Goal: Task Accomplishment & Management: Manage account settings

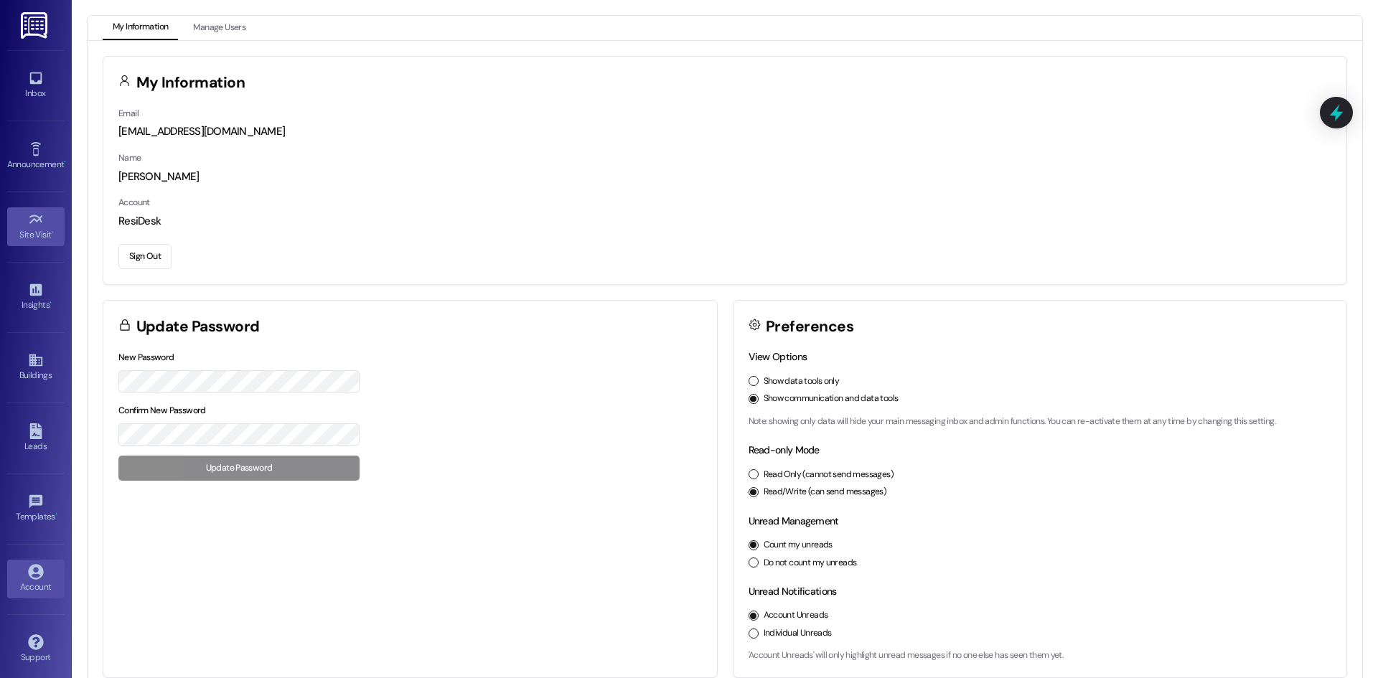
click at [28, 238] on div "Site Visit •" at bounding box center [36, 235] width 72 height 14
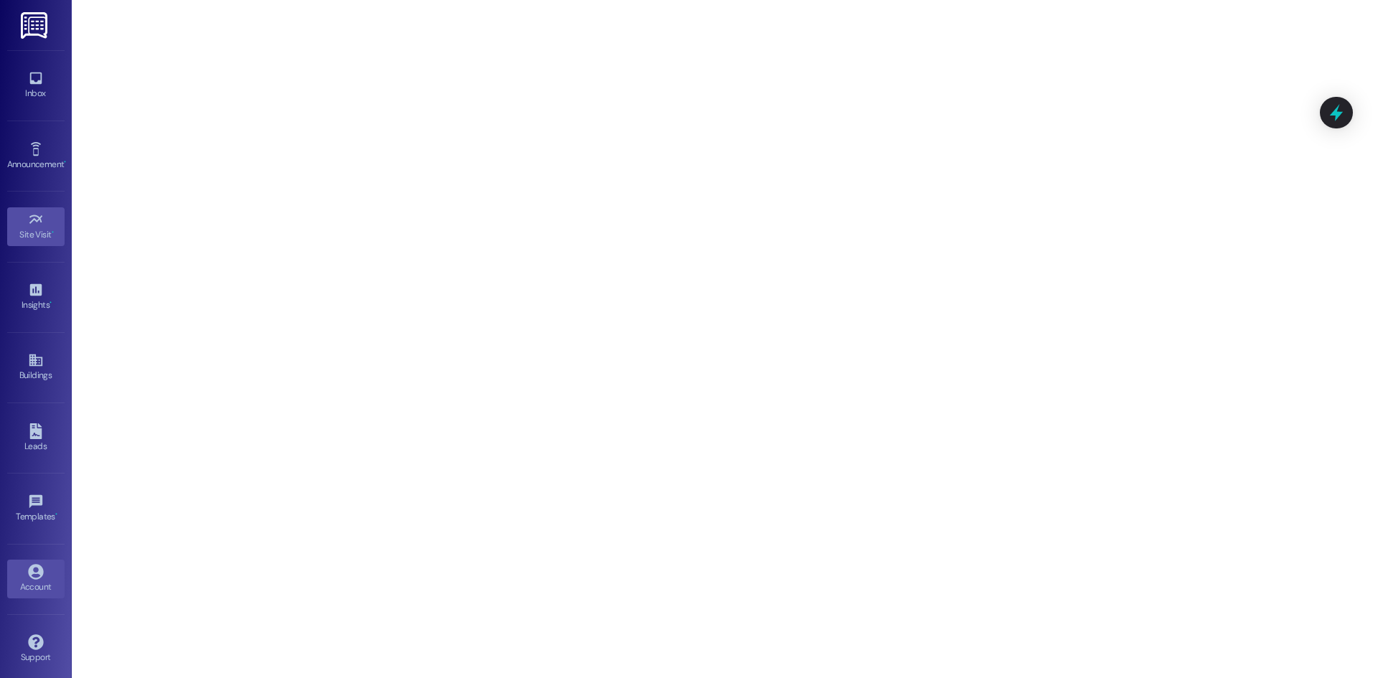
click at [21, 567] on link "Account" at bounding box center [35, 579] width 57 height 39
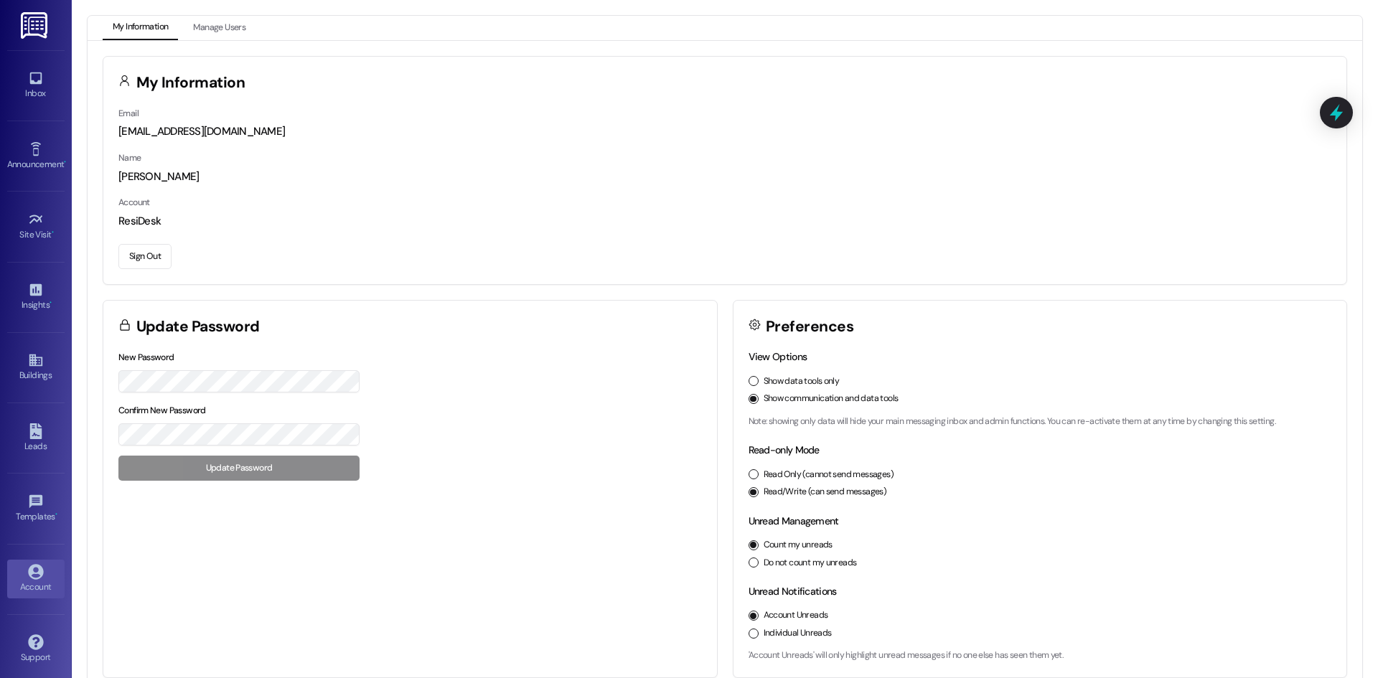
click at [146, 251] on button "Sign Out" at bounding box center [144, 256] width 53 height 25
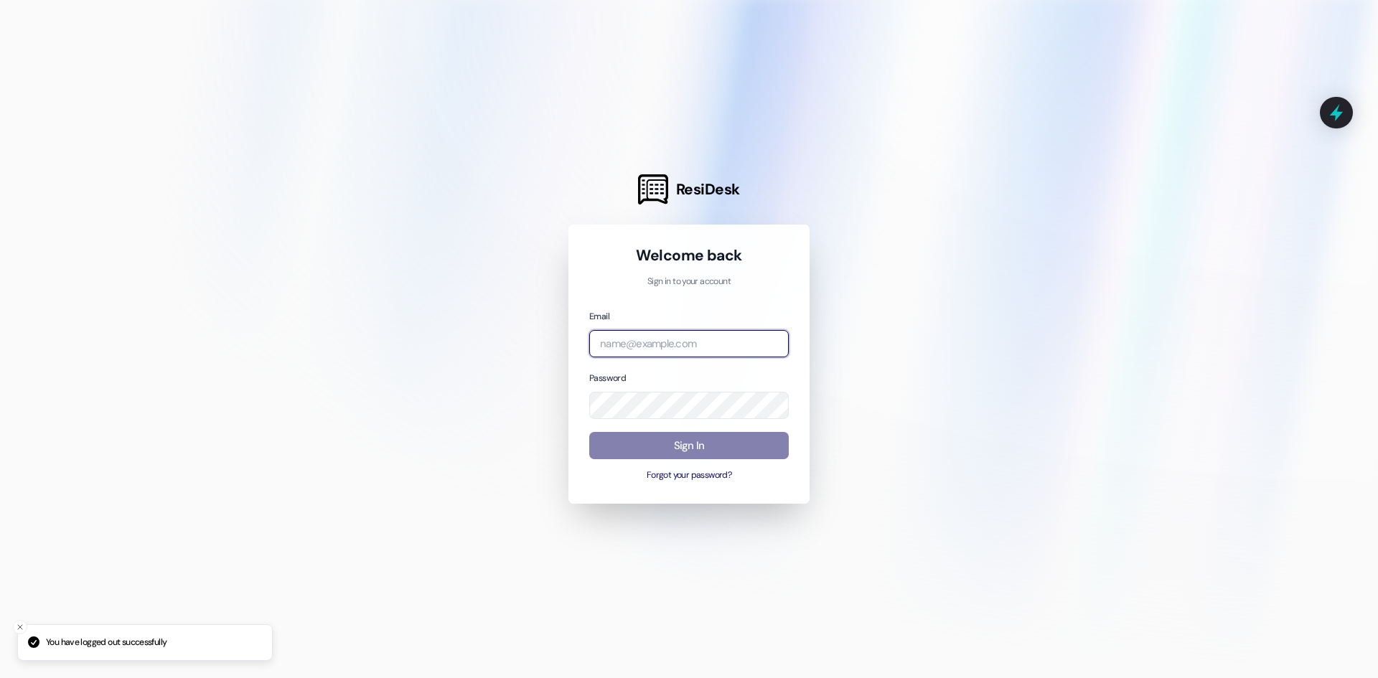
click at [644, 347] on input "email" at bounding box center [689, 344] width 200 height 28
click at [677, 347] on input "email" at bounding box center [689, 344] width 200 height 28
type input "[EMAIL_ADDRESS][DOMAIN_NAME]"
